Goal: Transaction & Acquisition: Purchase product/service

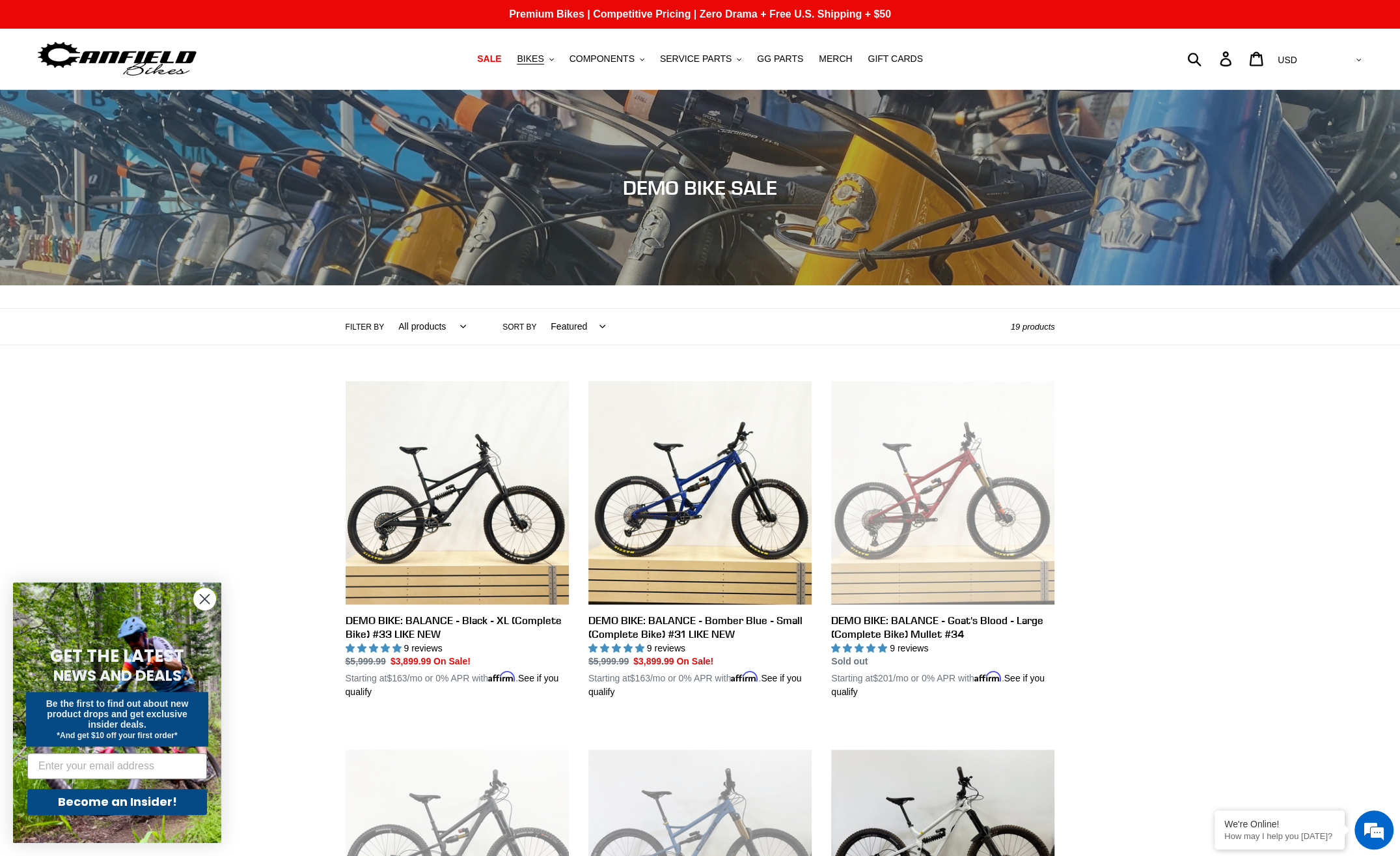
click at [199, 596] on circle "Close dialog" at bounding box center [204, 598] width 22 height 22
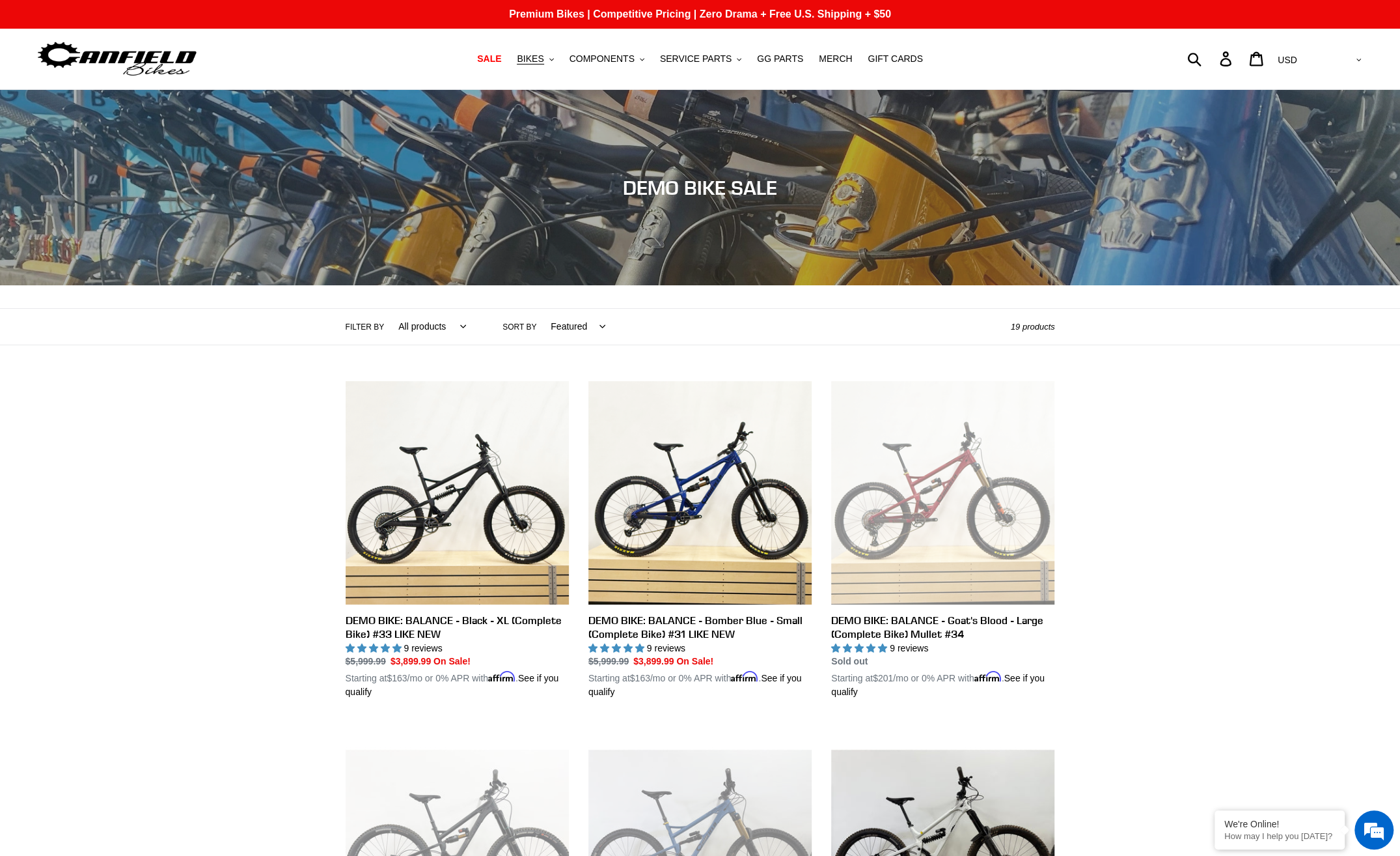
click at [1353, 59] on select "AED AFN ALL AMD ANG AUD AWG AZN [GEOGRAPHIC_DATA] BBD BDT BGN BIF BND [PERSON_N…" at bounding box center [1318, 60] width 91 height 24
click at [981, 58] on ul "SALE BIKES .cls-1{fill:#231f20} SHOP ALL BIKES SHOP DEMO BIKES - On SALE Now! J…" at bounding box center [700, 59] width 665 height 18
click at [508, 59] on link "SALE" at bounding box center [489, 59] width 37 height 18
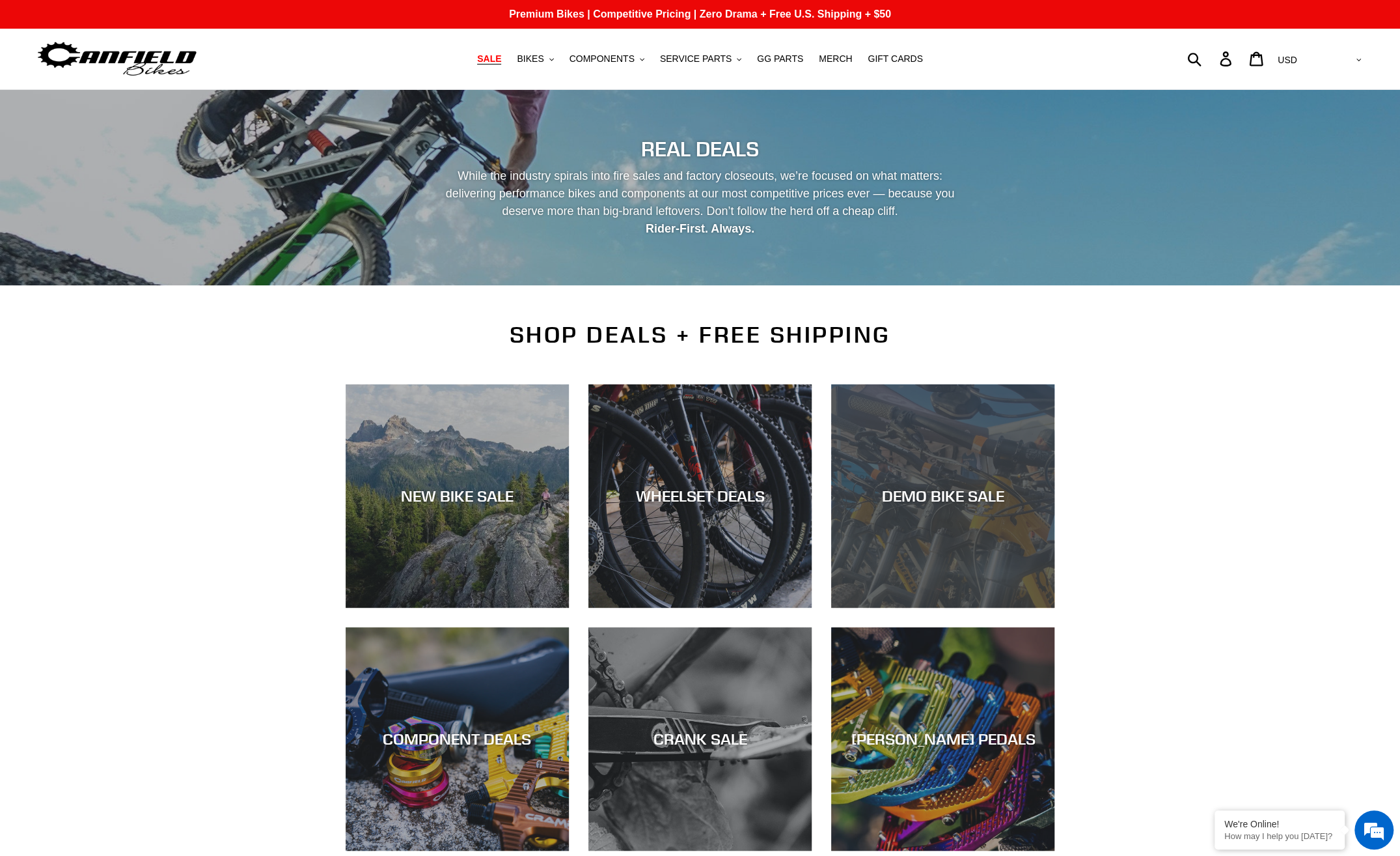
click at [1002, 607] on div "DEMO BIKE SALE" at bounding box center [943, 607] width 223 height 0
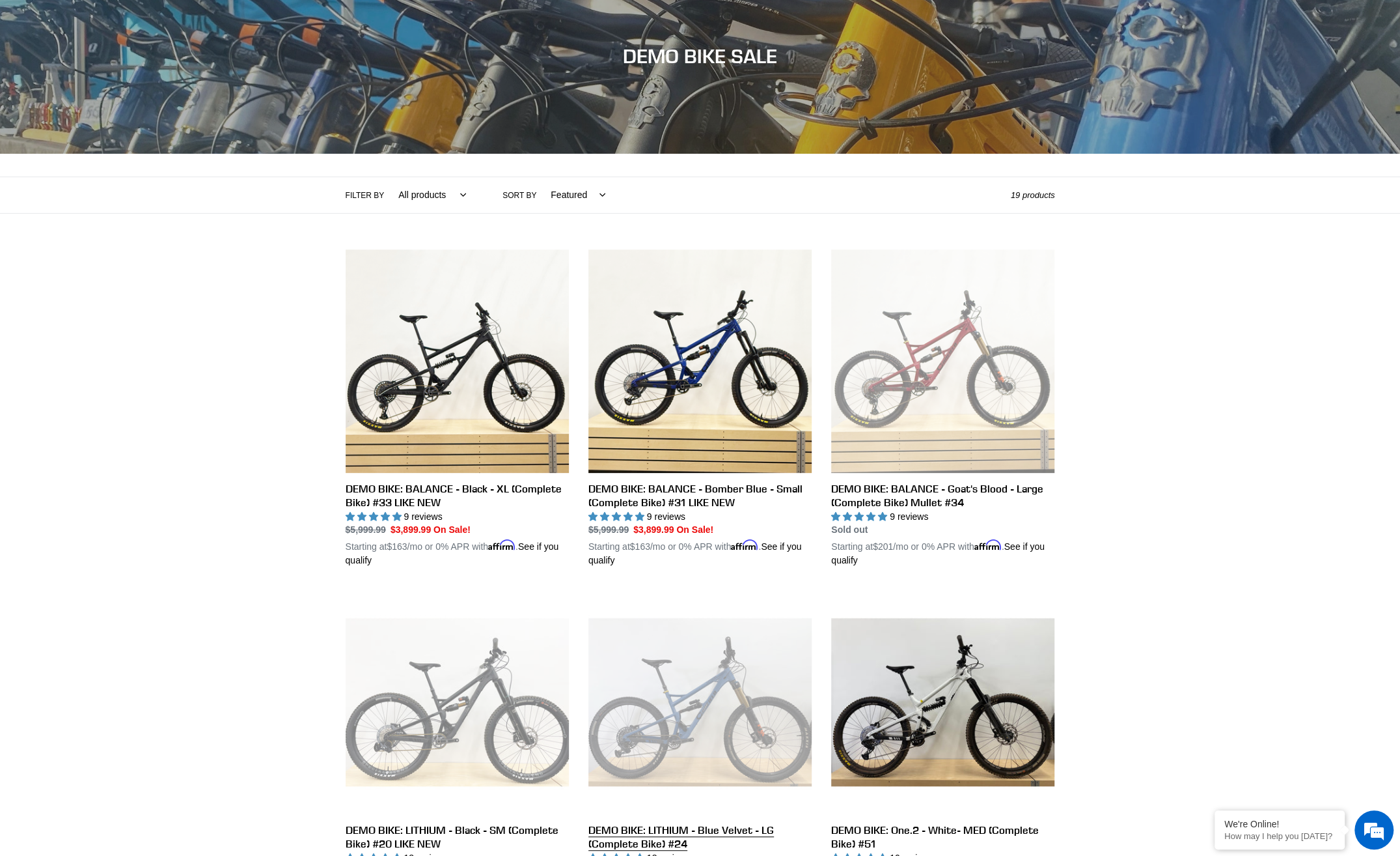
scroll to position [65, 0]
